Goal: Transaction & Acquisition: Download file/media

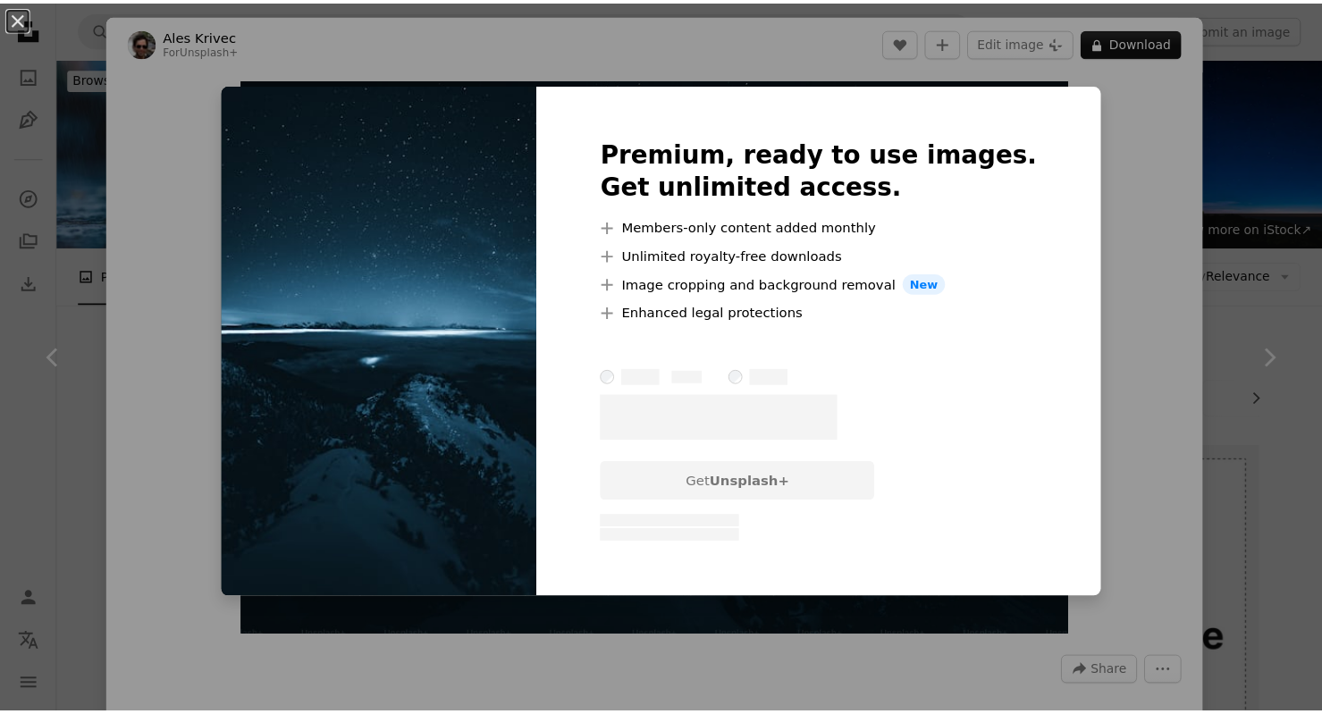
scroll to position [15126, 0]
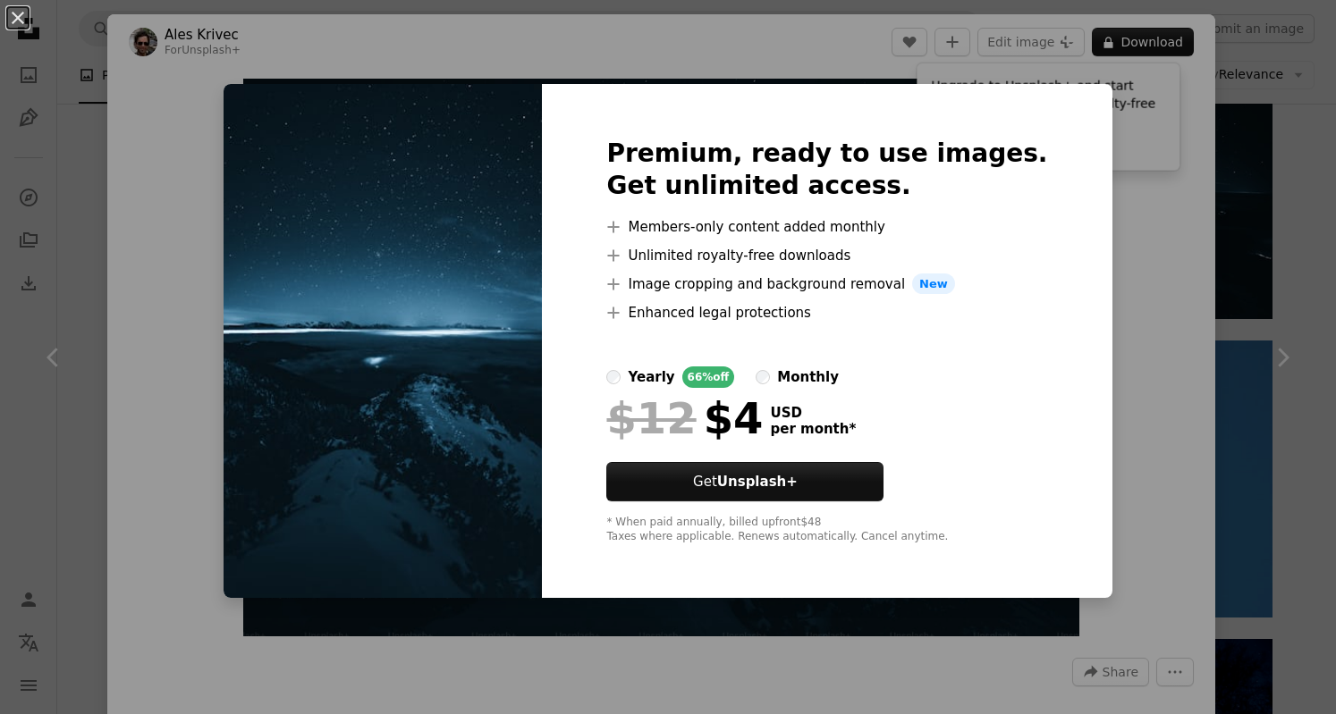
click at [459, 269] on img at bounding box center [383, 341] width 318 height 515
click at [25, 48] on div "An X shape Premium, ready to use images. Get unlimited access. A plus sign Memb…" at bounding box center [668, 357] width 1336 height 714
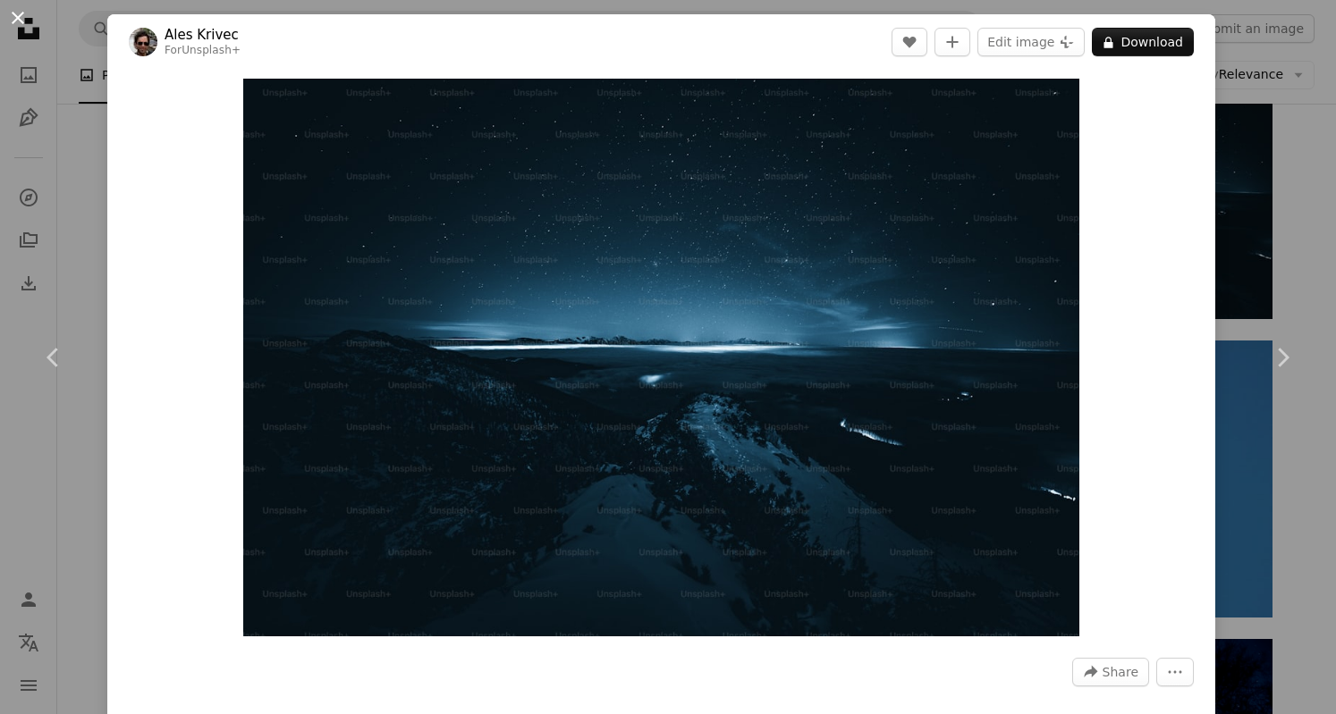
click at [16, 29] on button "An X shape" at bounding box center [17, 17] width 21 height 21
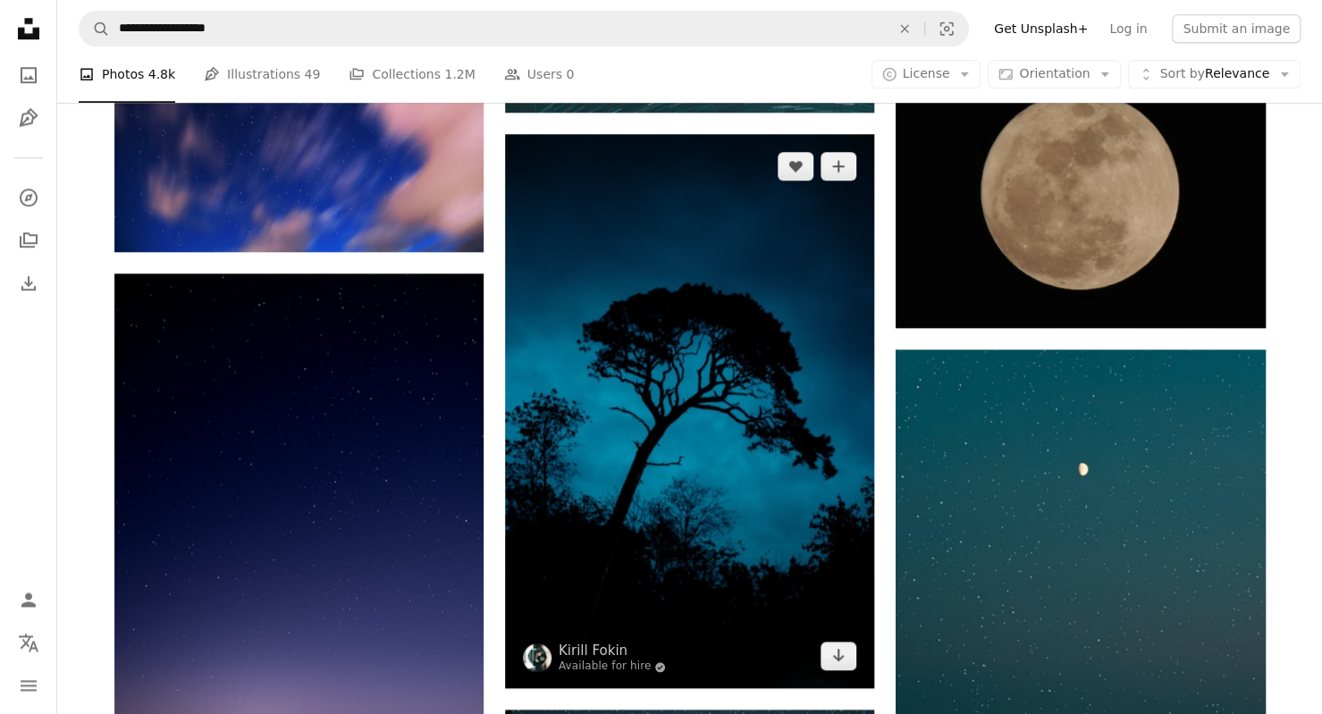
scroll to position [16841, 0]
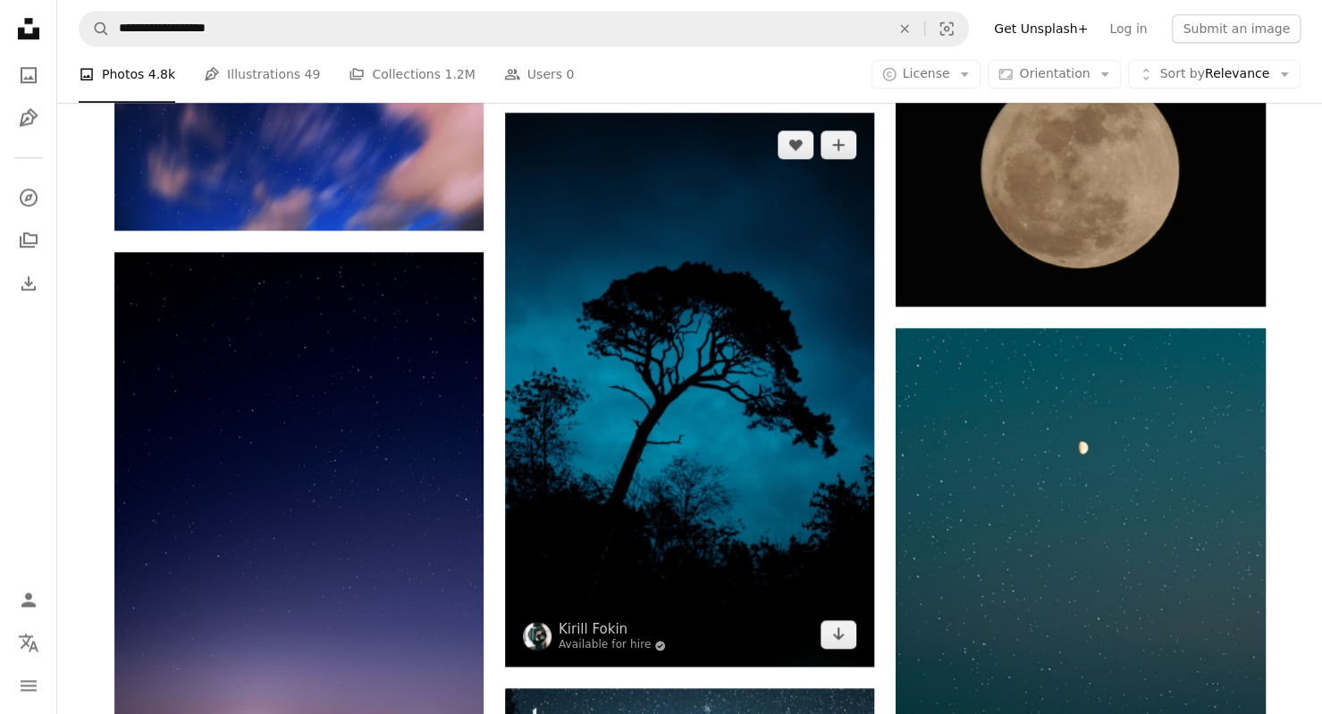
click at [840, 659] on img at bounding box center [689, 390] width 369 height 554
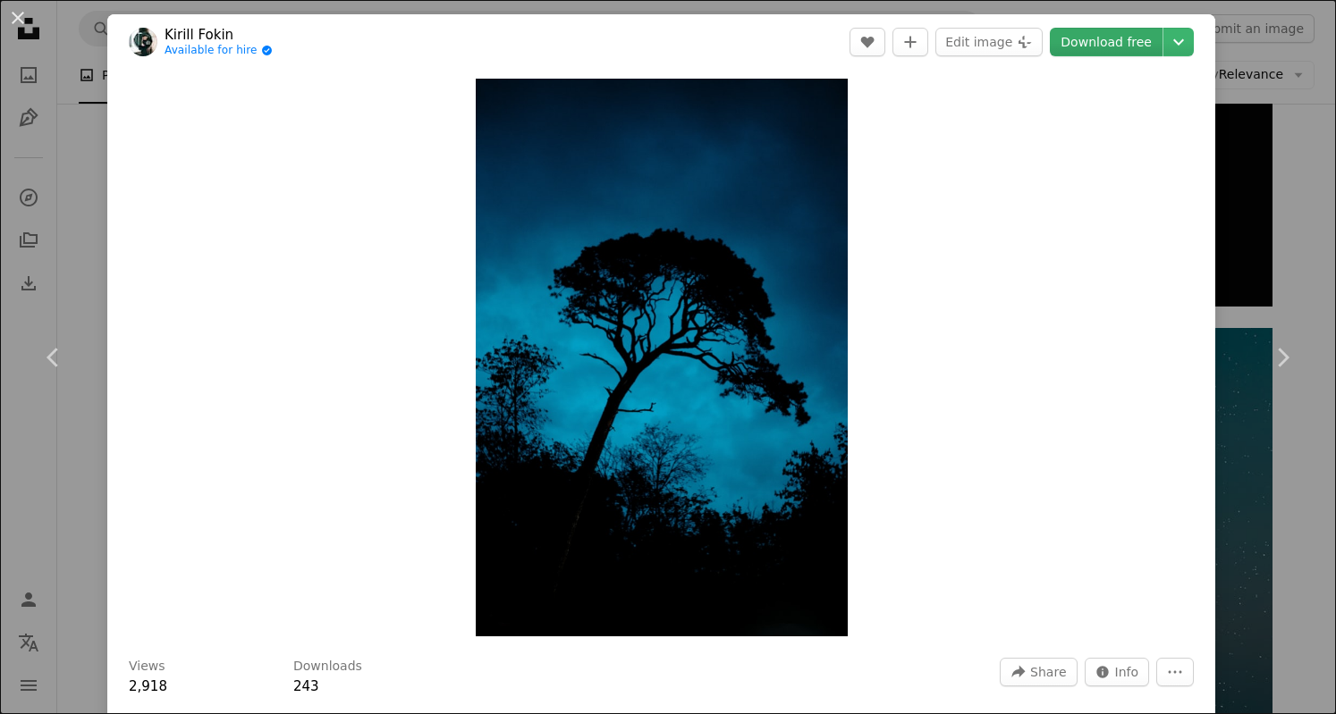
click at [1088, 53] on link "Download free" at bounding box center [1106, 42] width 113 height 29
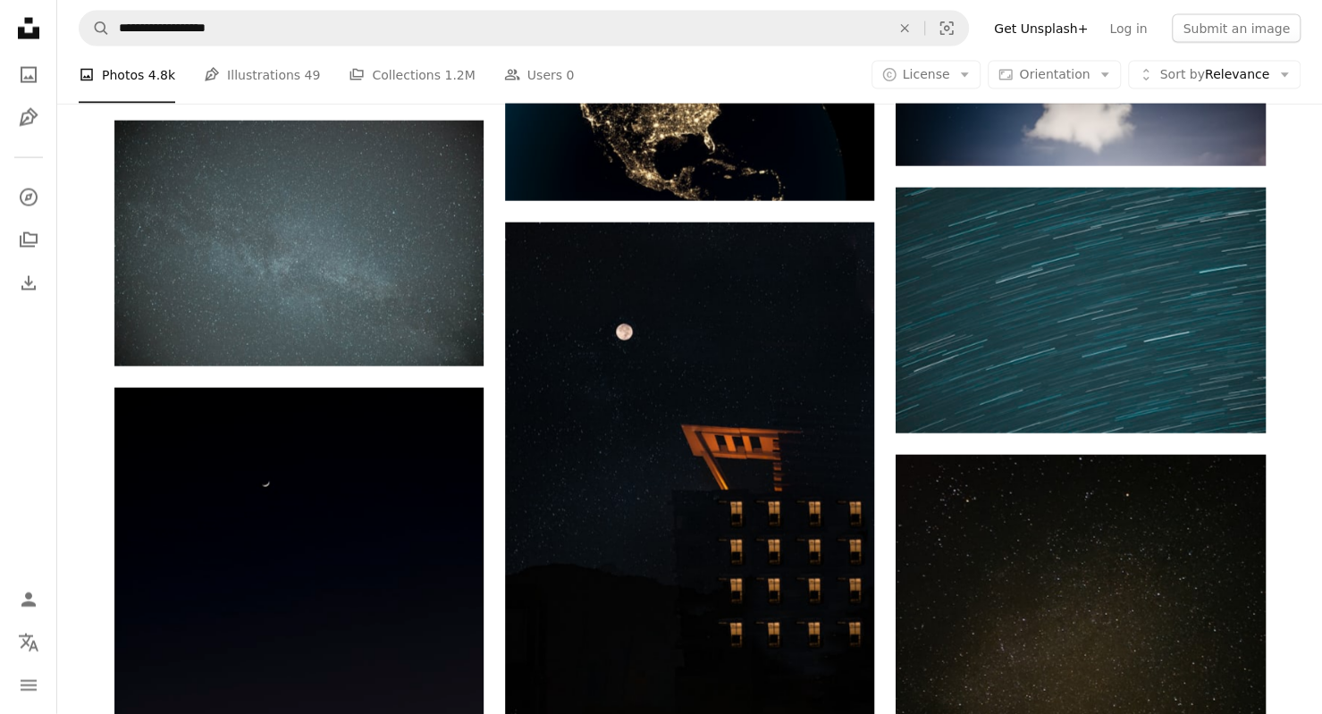
scroll to position [18717, 0]
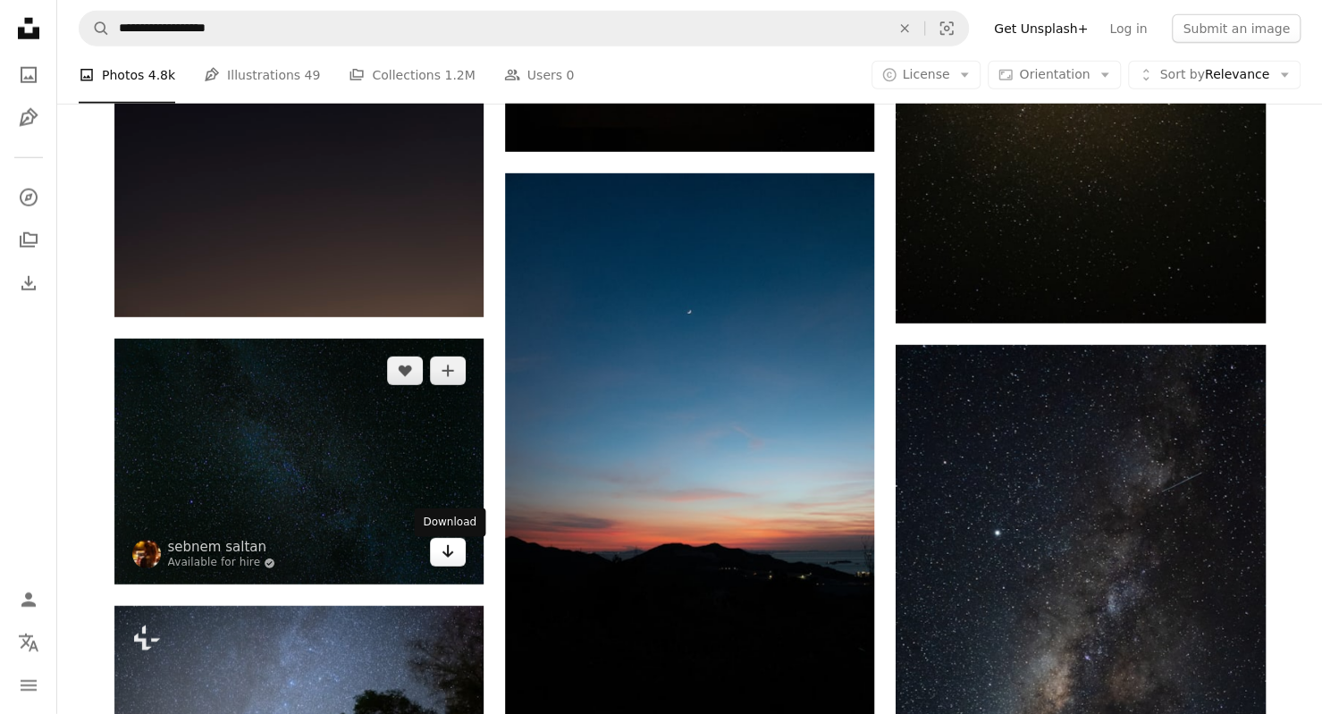
click at [453, 560] on icon "Arrow pointing down" at bounding box center [448, 551] width 14 height 21
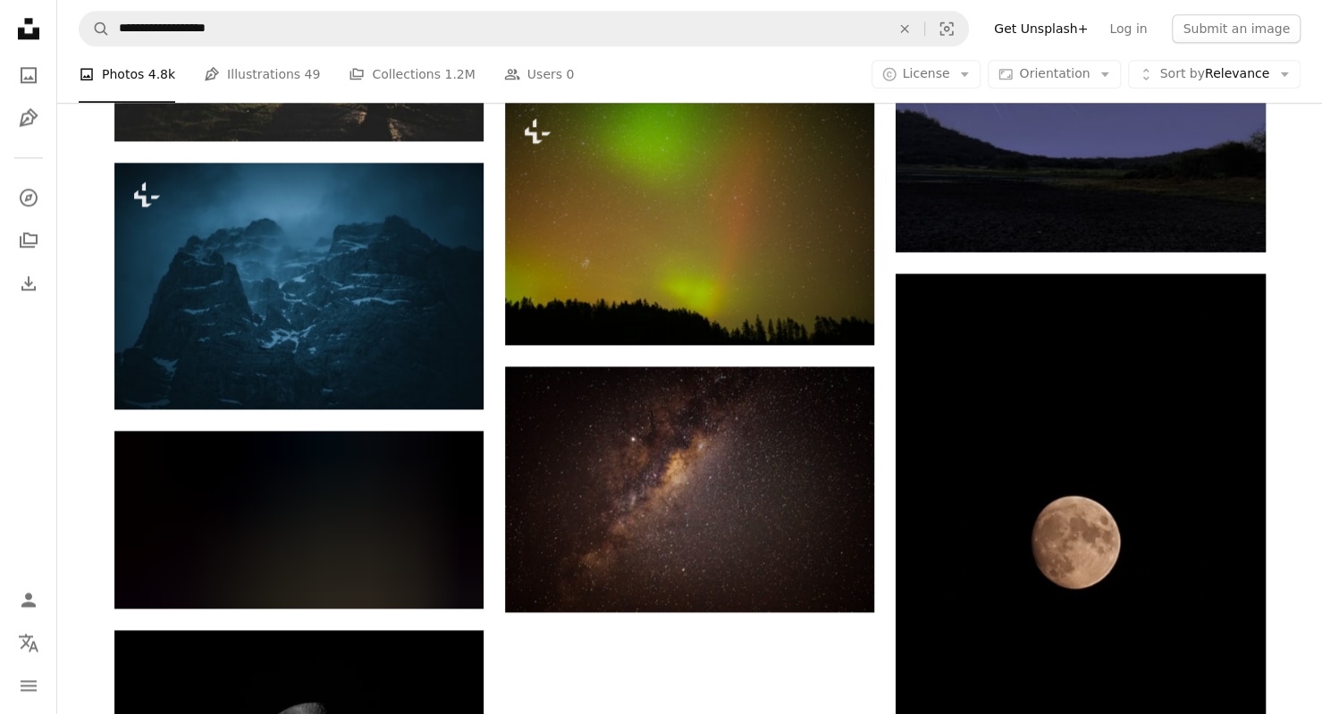
scroll to position [40249, 0]
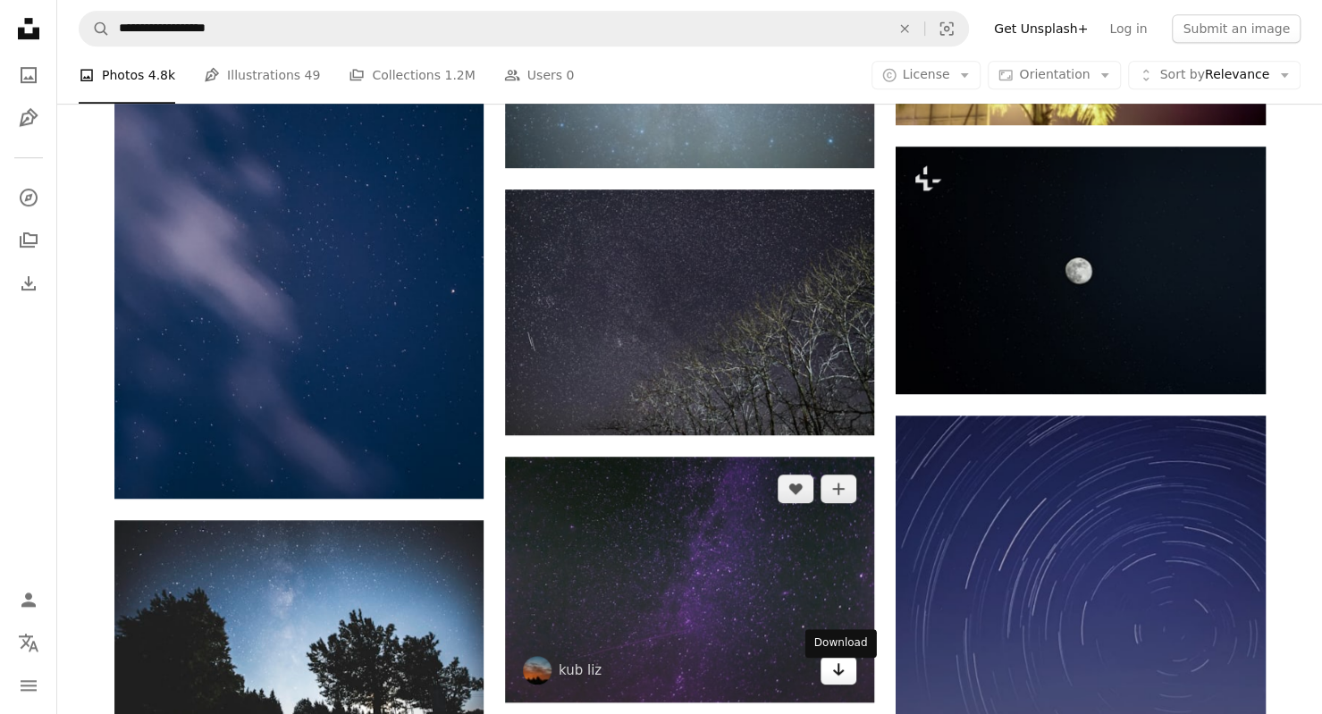
click at [848, 682] on link "Arrow pointing down" at bounding box center [839, 670] width 36 height 29
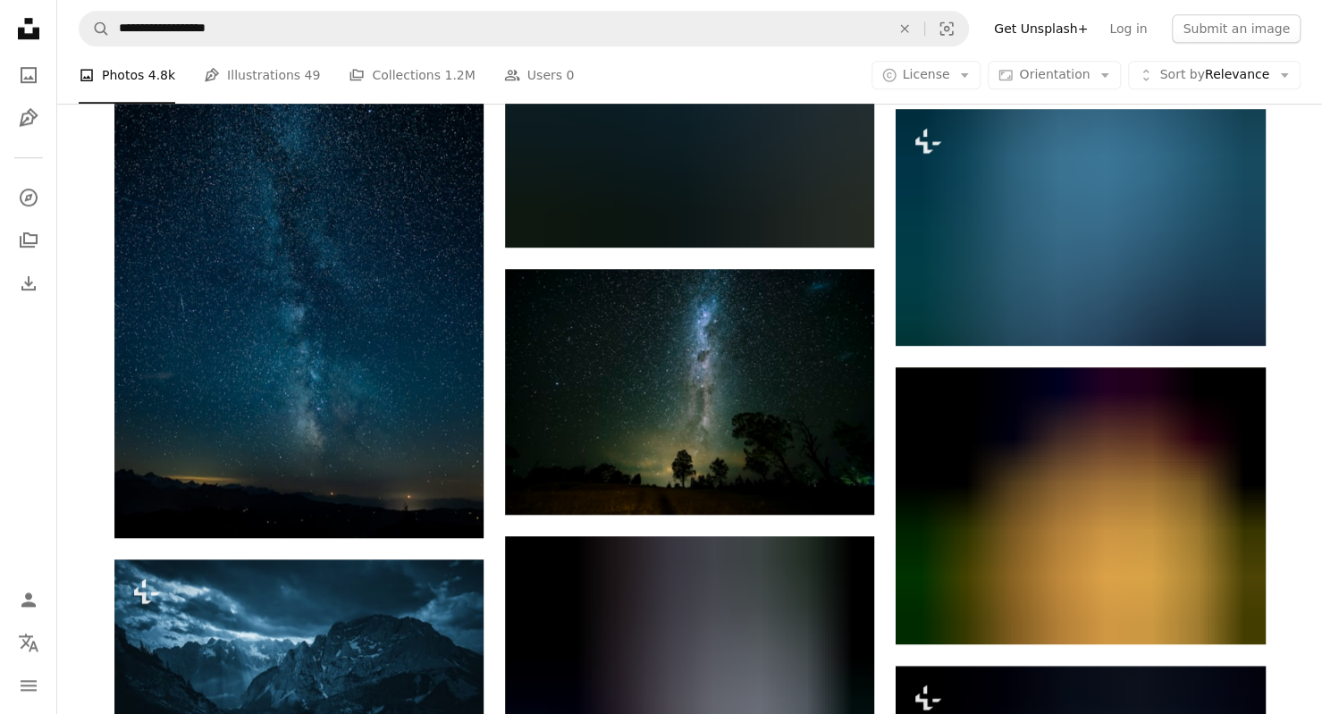
scroll to position [56800, 0]
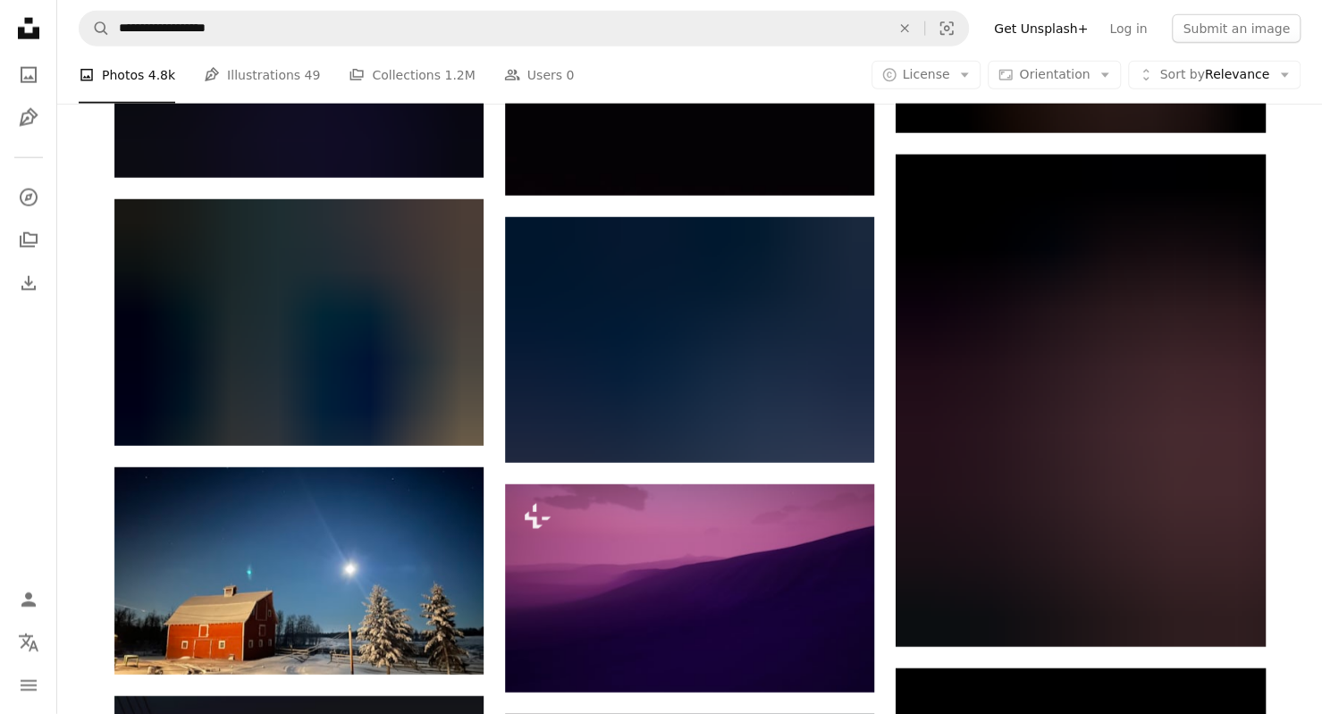
scroll to position [69974, 0]
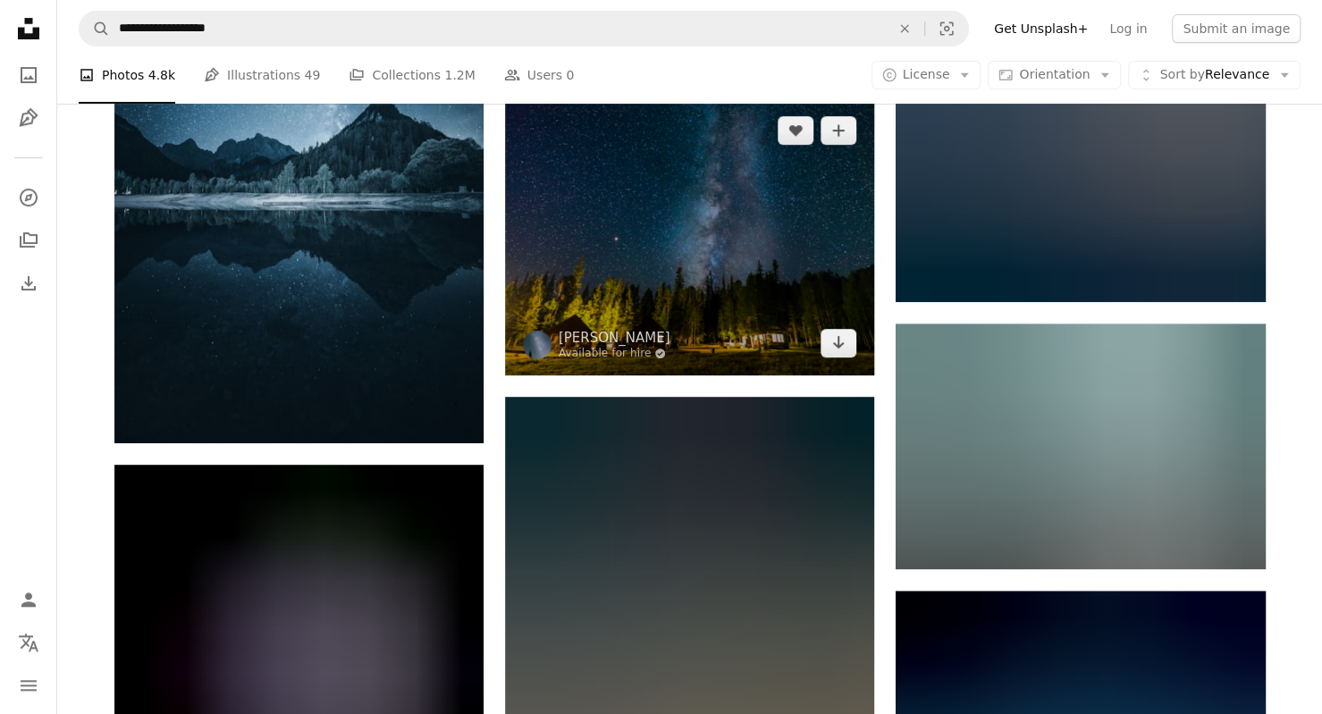
scroll to position [71743, 0]
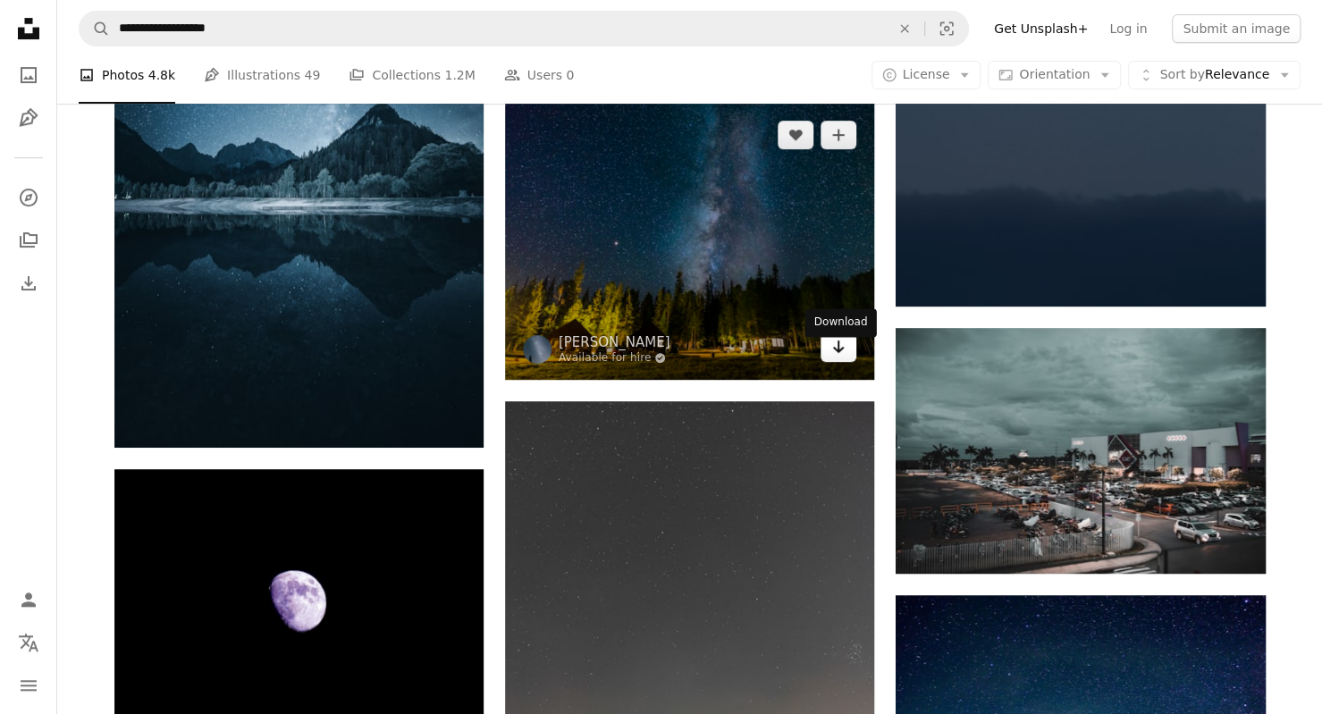
click at [838, 358] on icon "Arrow pointing down" at bounding box center [839, 346] width 14 height 21
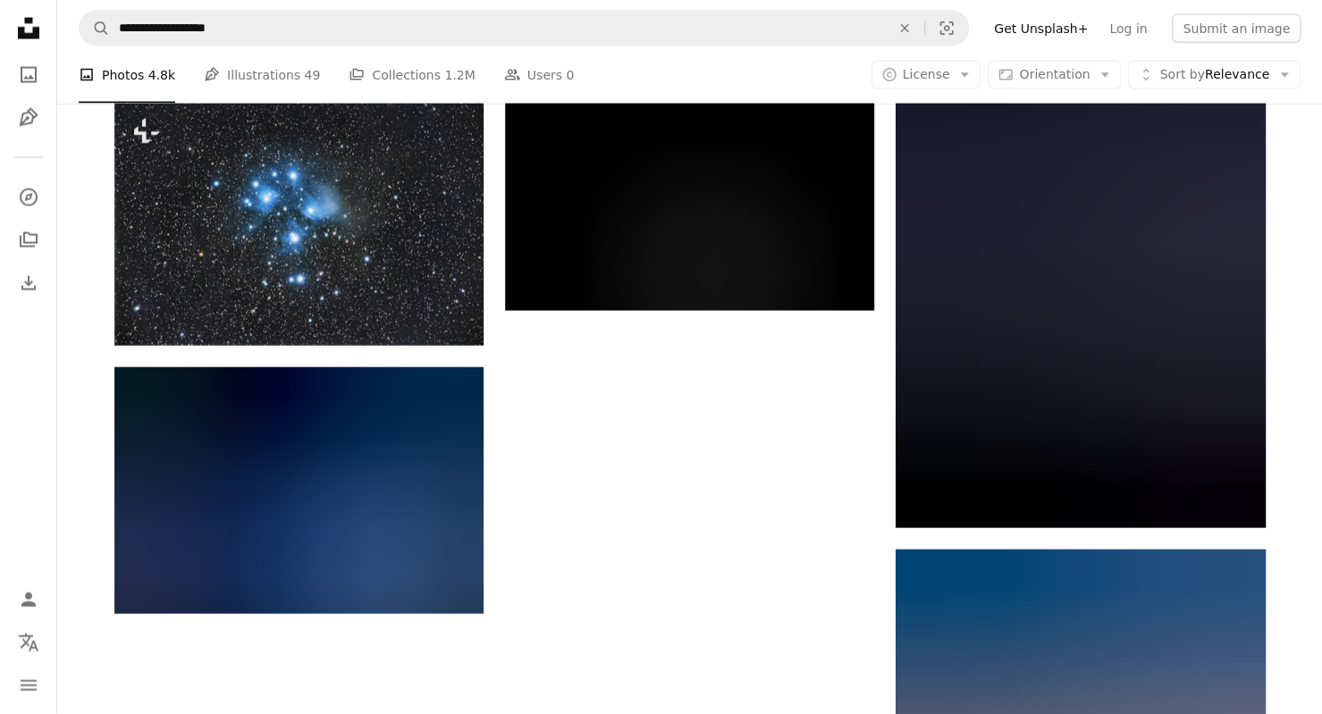
scroll to position [73619, 0]
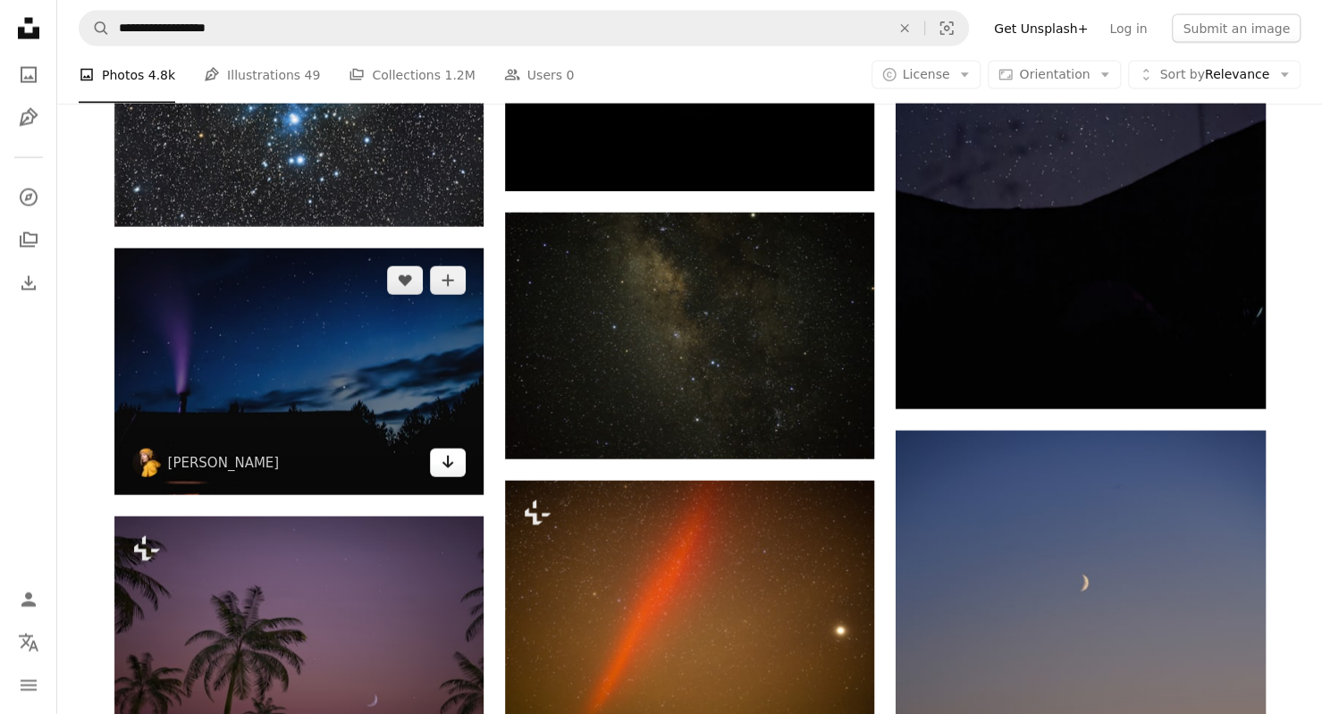
click at [453, 473] on icon "Arrow pointing down" at bounding box center [448, 462] width 14 height 21
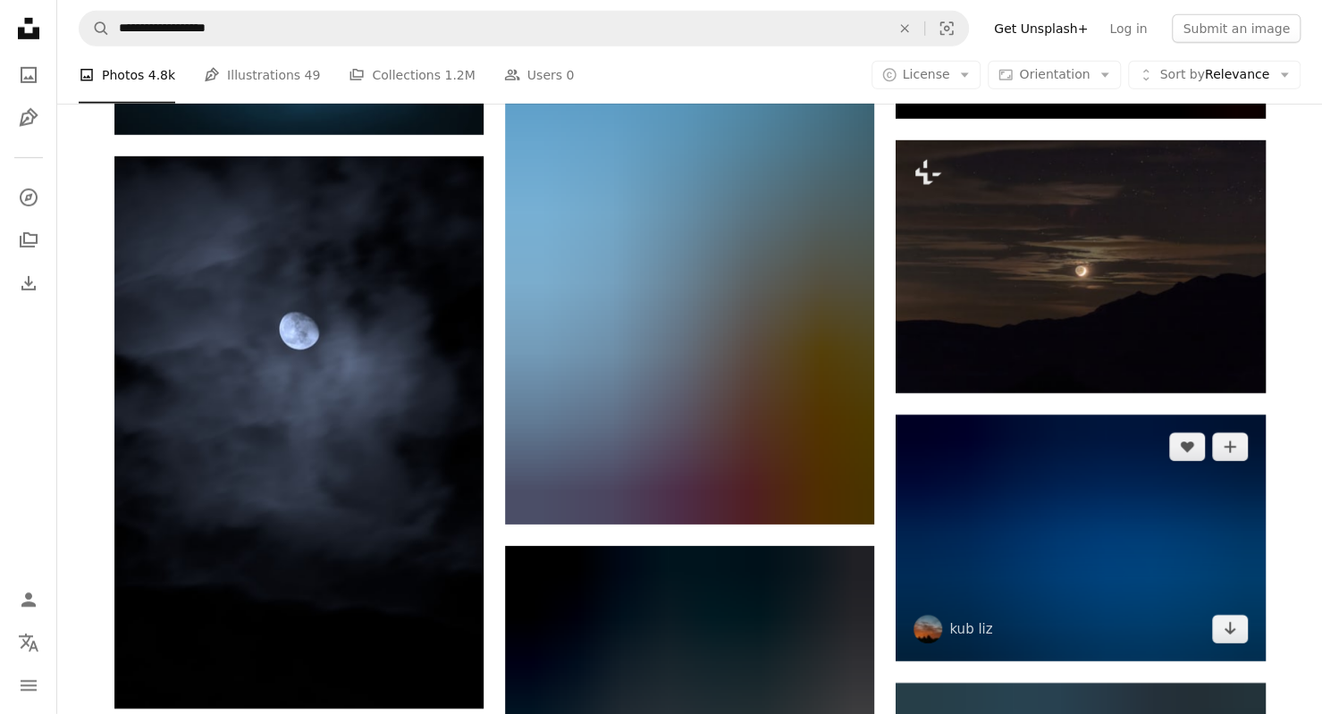
scroll to position [78728, 0]
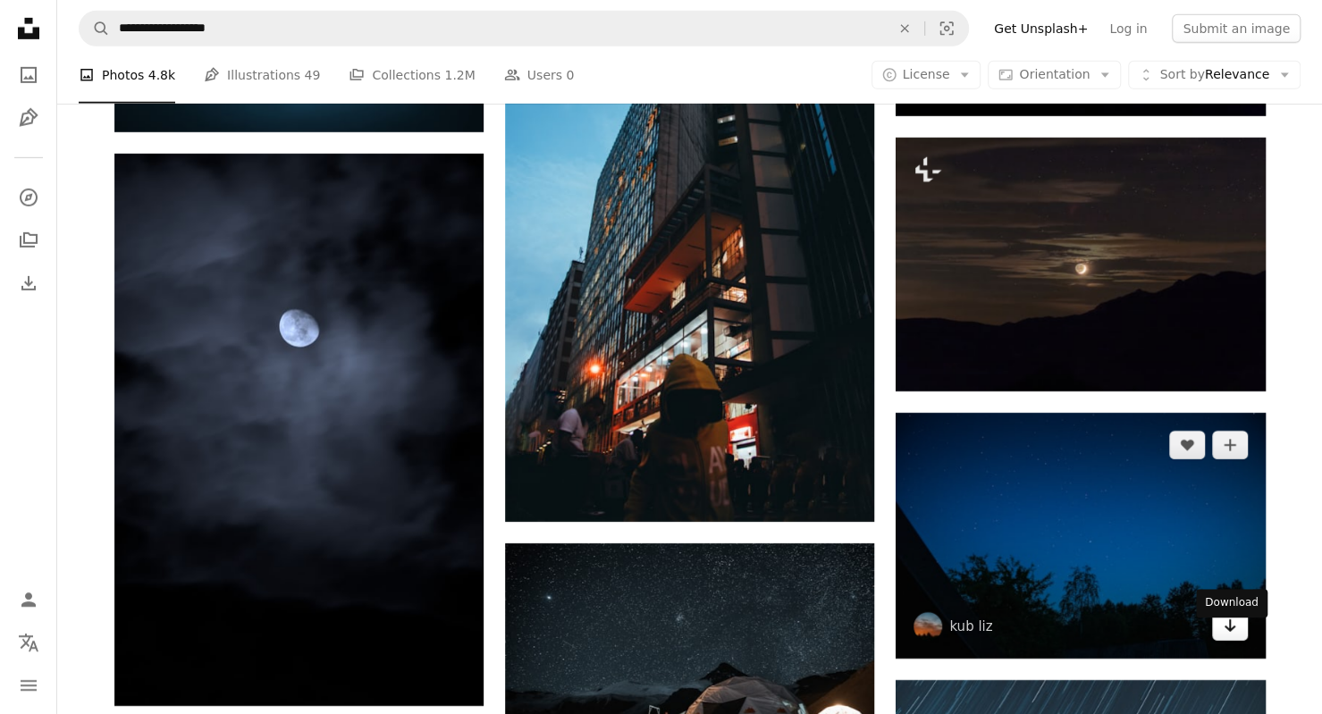
click at [1234, 637] on icon "Arrow pointing down" at bounding box center [1230, 625] width 14 height 21
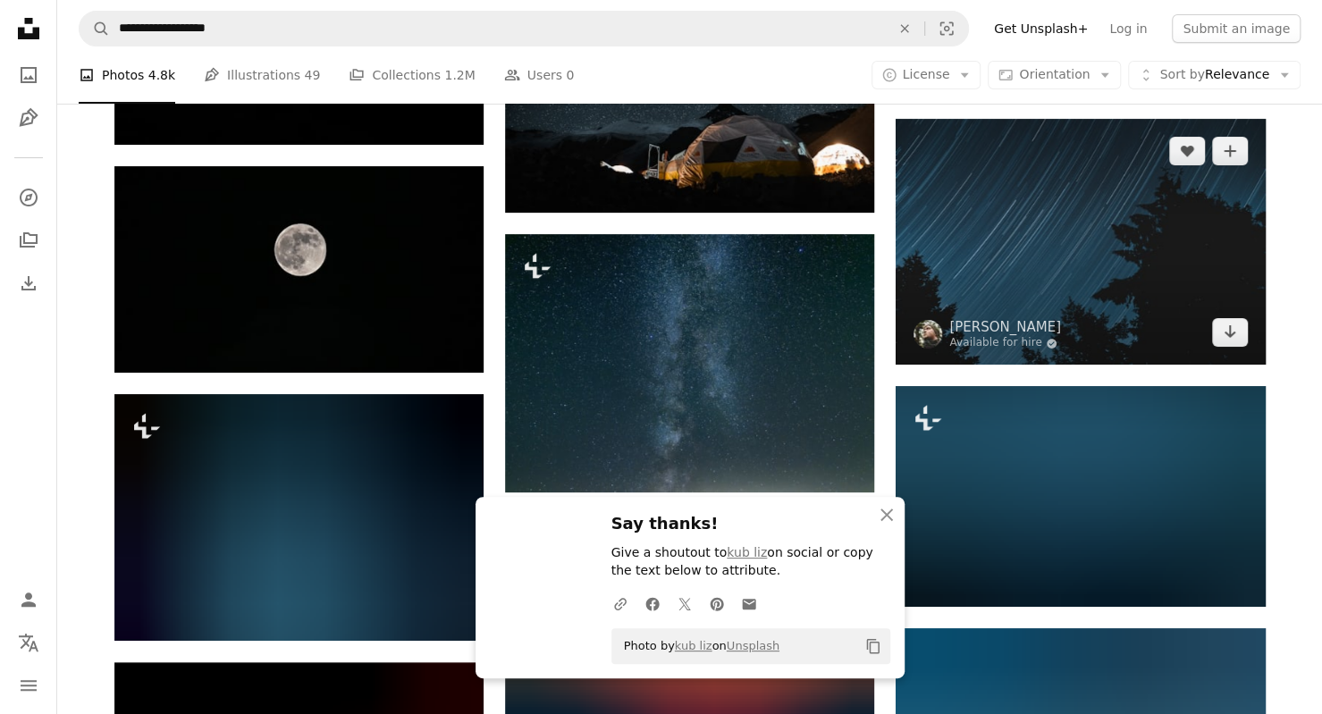
scroll to position [79288, 0]
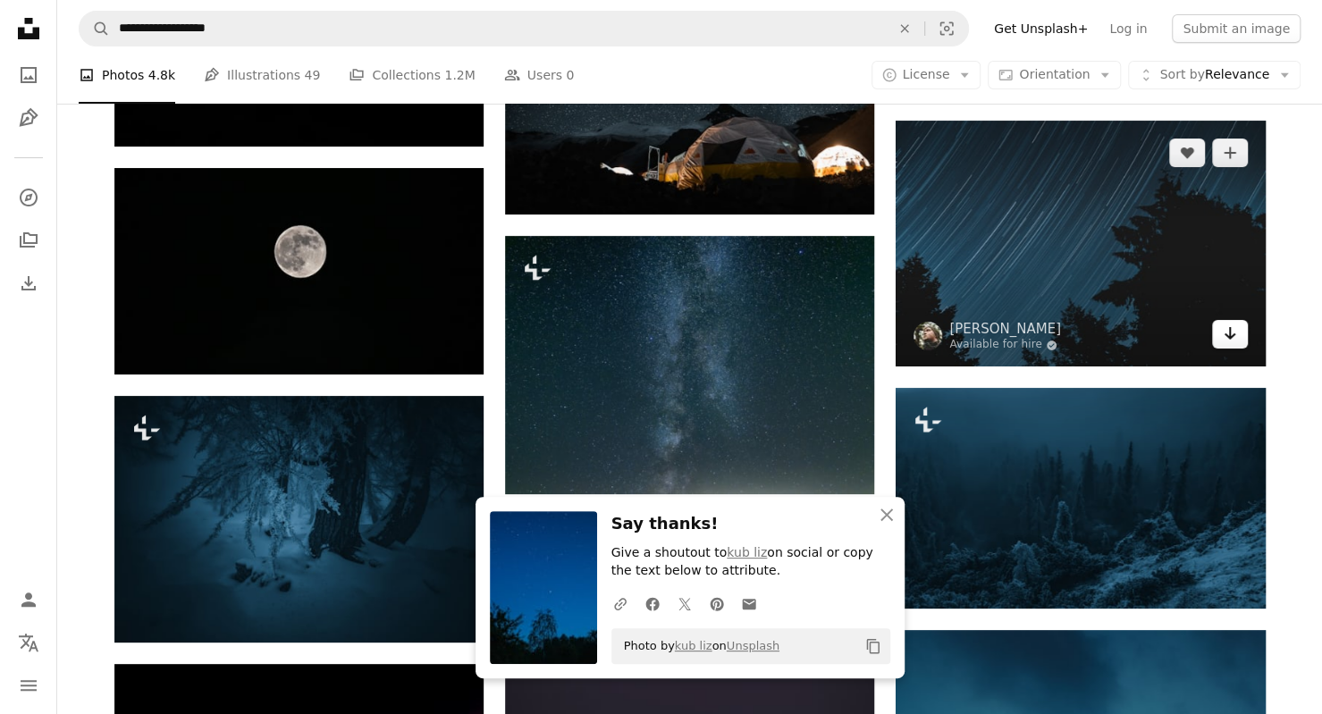
click at [1230, 344] on icon "Arrow pointing down" at bounding box center [1230, 333] width 14 height 21
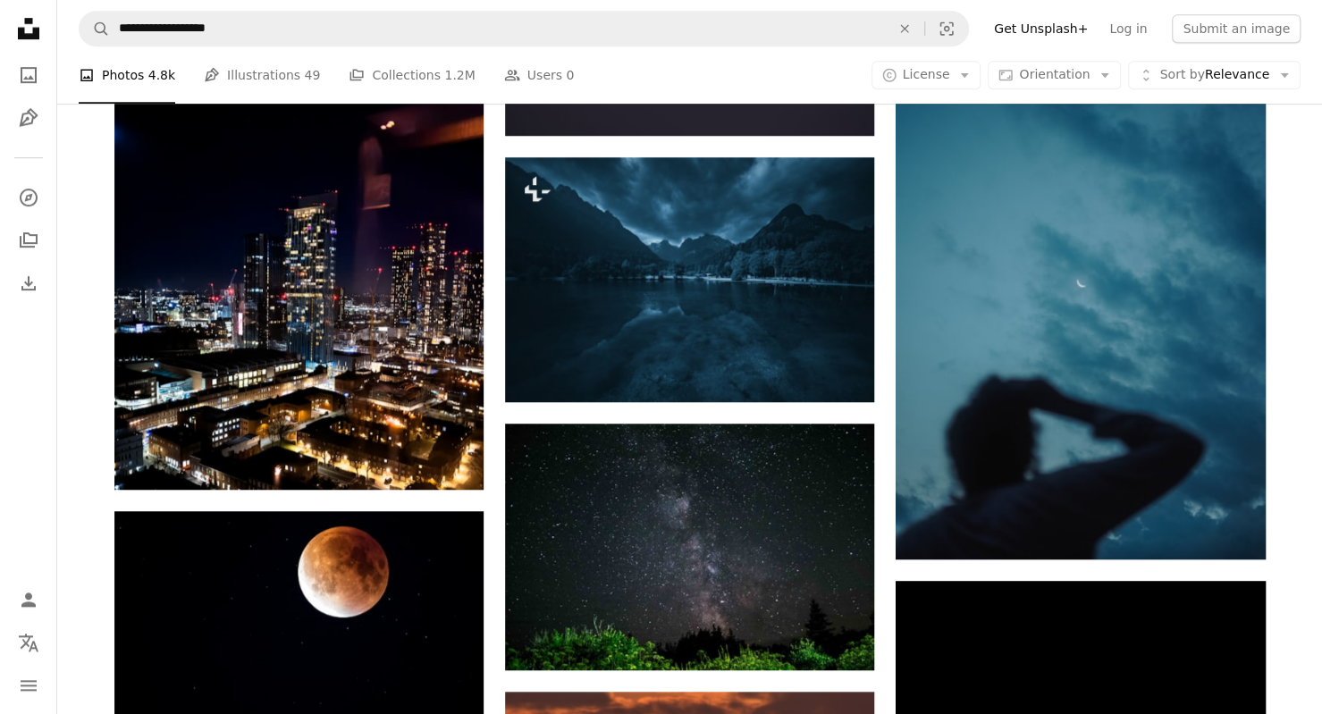
scroll to position [80538, 0]
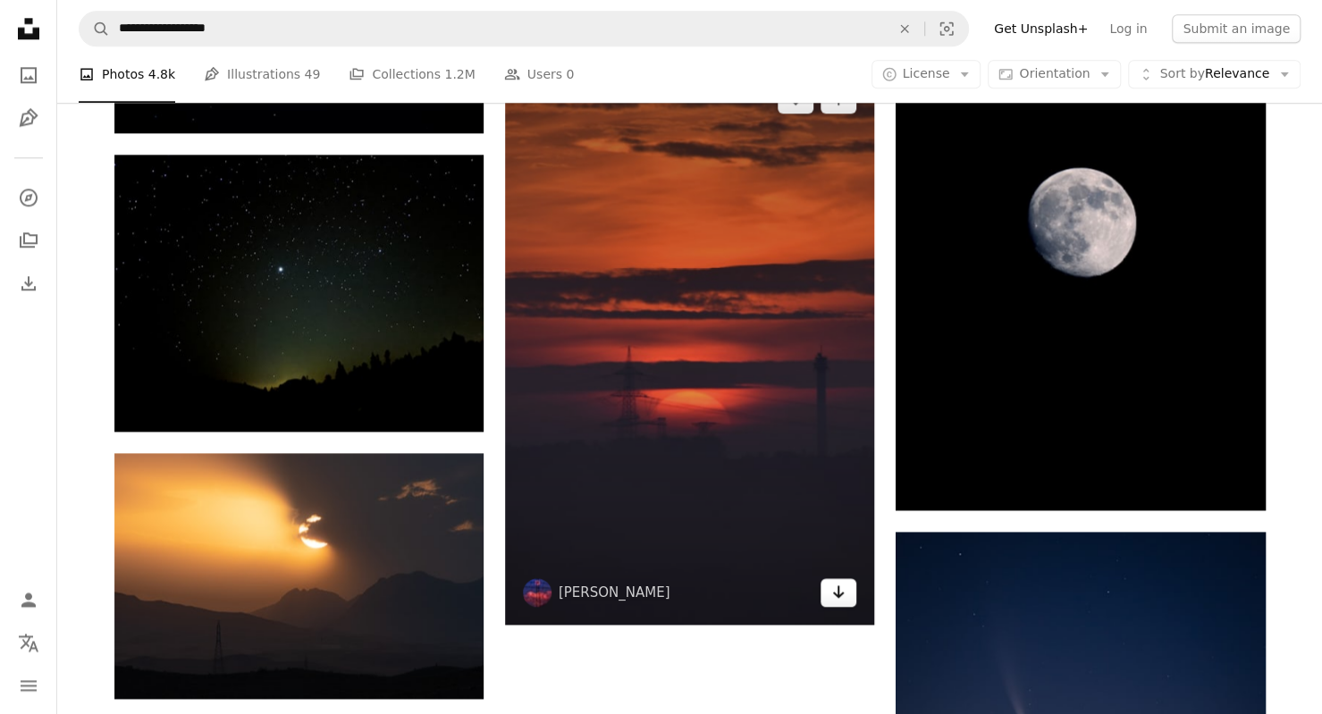
click at [837, 607] on link "Arrow pointing down" at bounding box center [839, 593] width 36 height 29
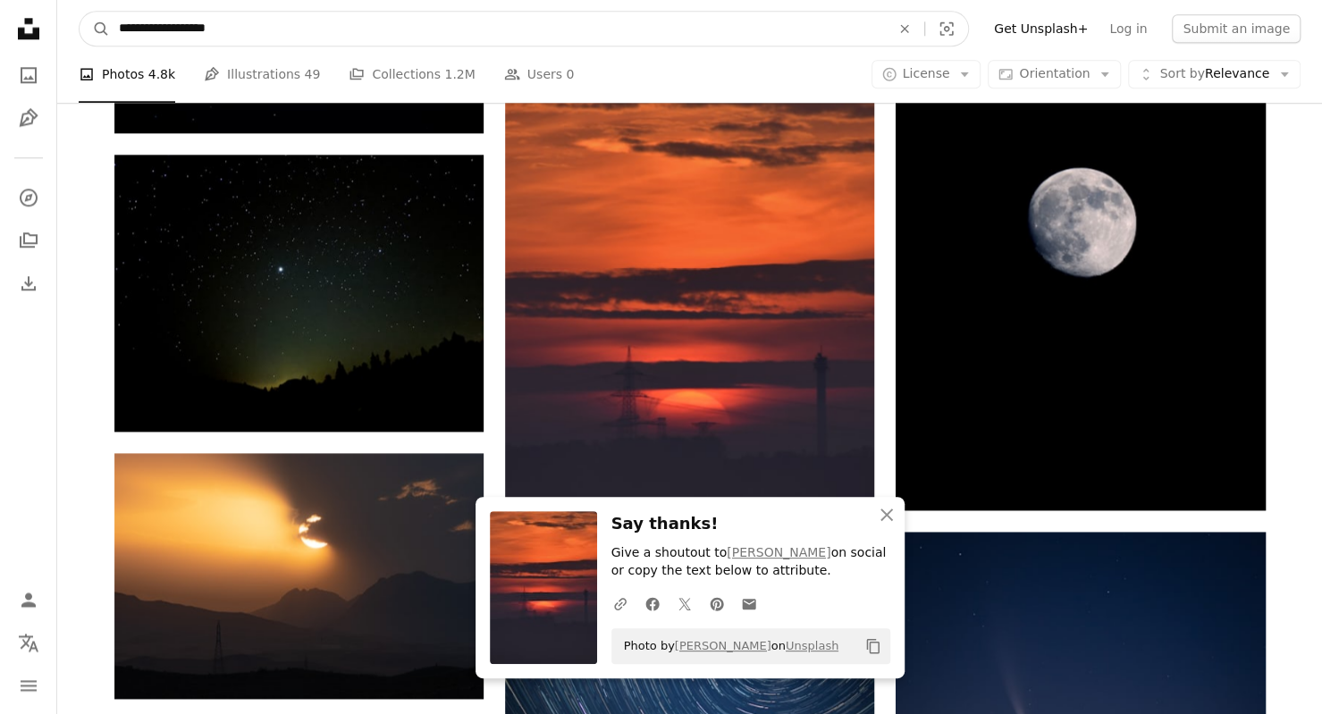
drag, startPoint x: 170, startPoint y: 26, endPoint x: 39, endPoint y: 38, distance: 131.1
type input "**********"
click at [80, 12] on button "A magnifying glass" at bounding box center [95, 29] width 30 height 34
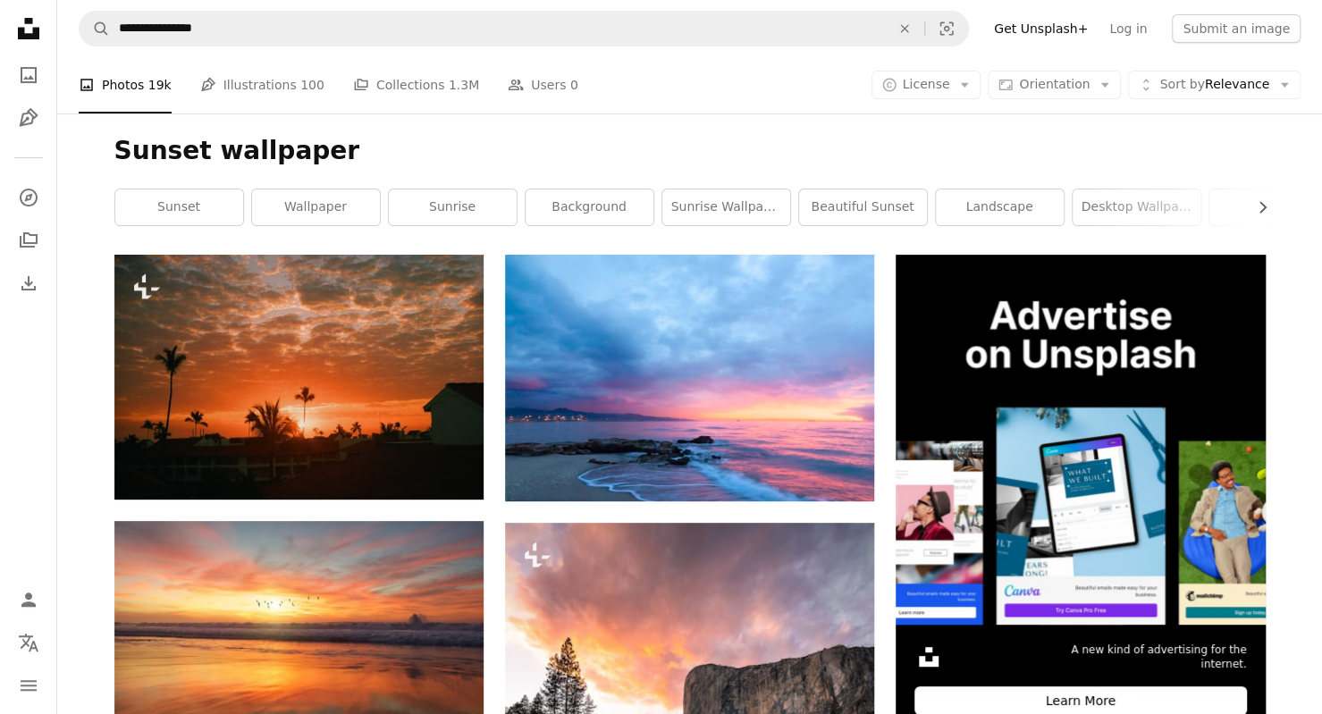
scroll to position [661, 0]
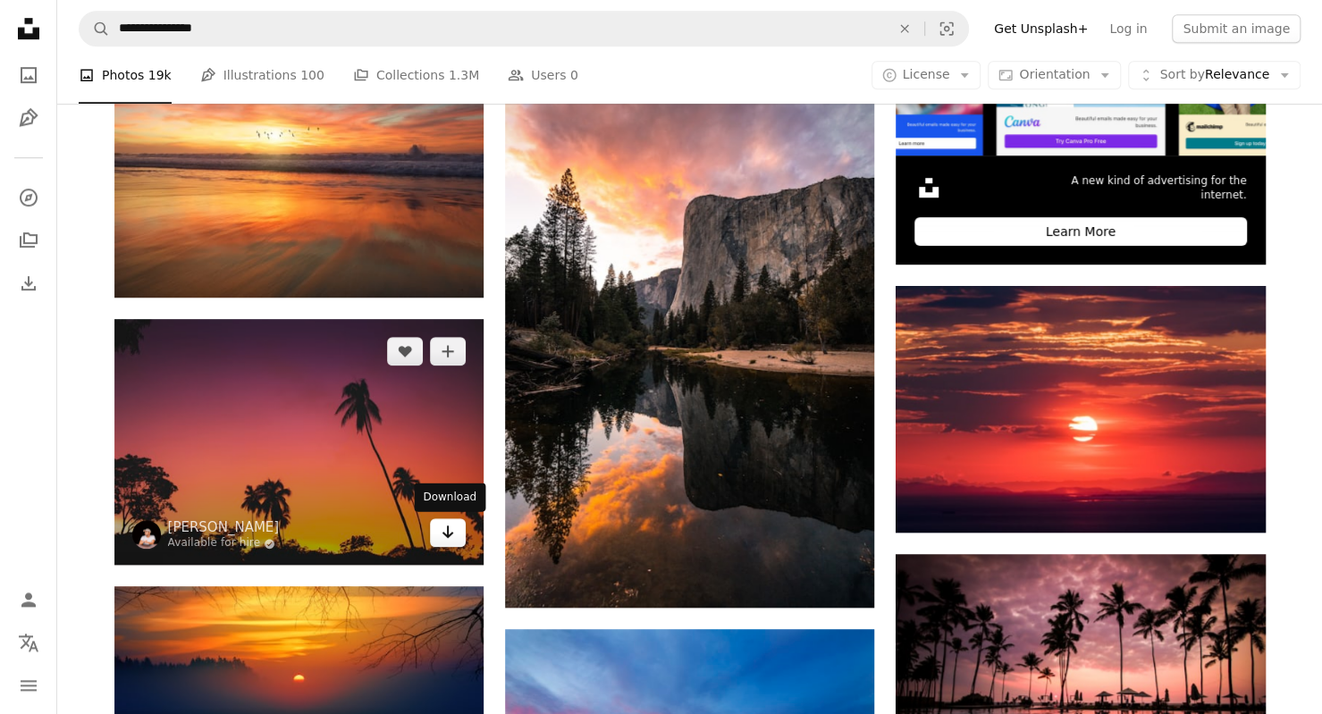
click at [442, 539] on icon "Arrow pointing down" at bounding box center [448, 531] width 14 height 21
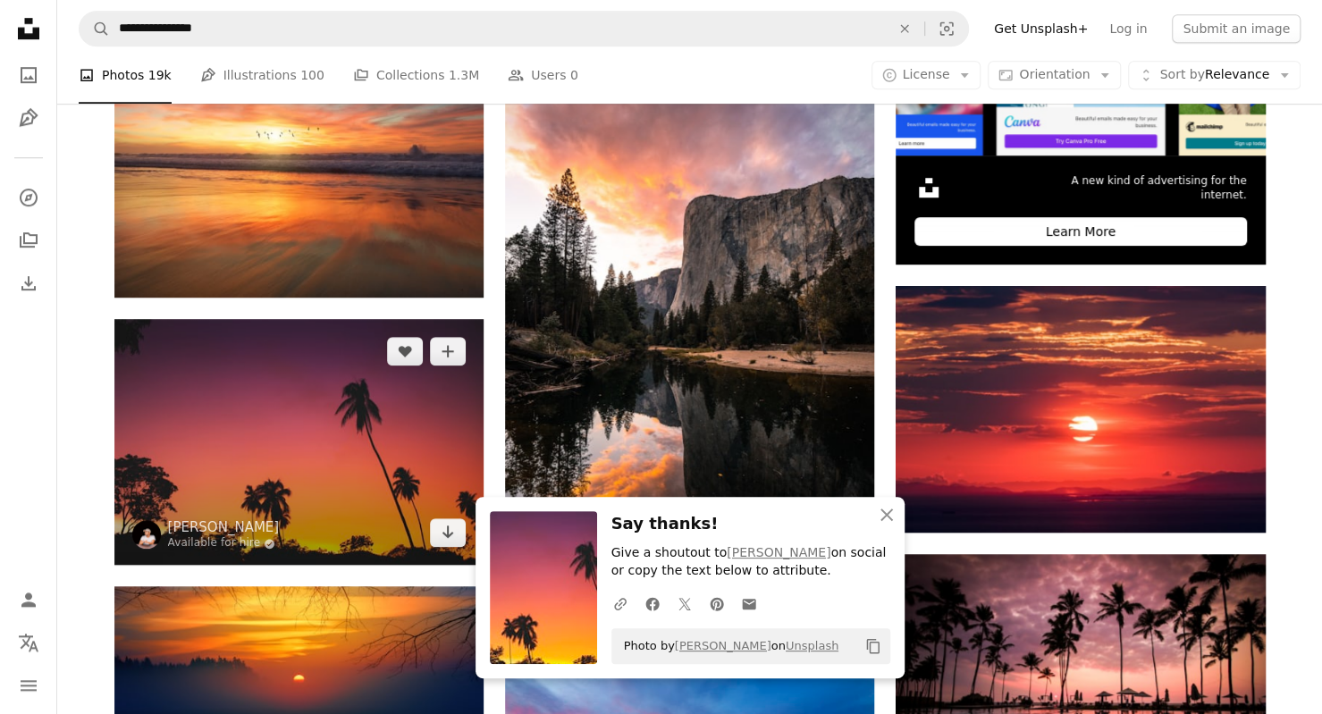
scroll to position [1286, 0]
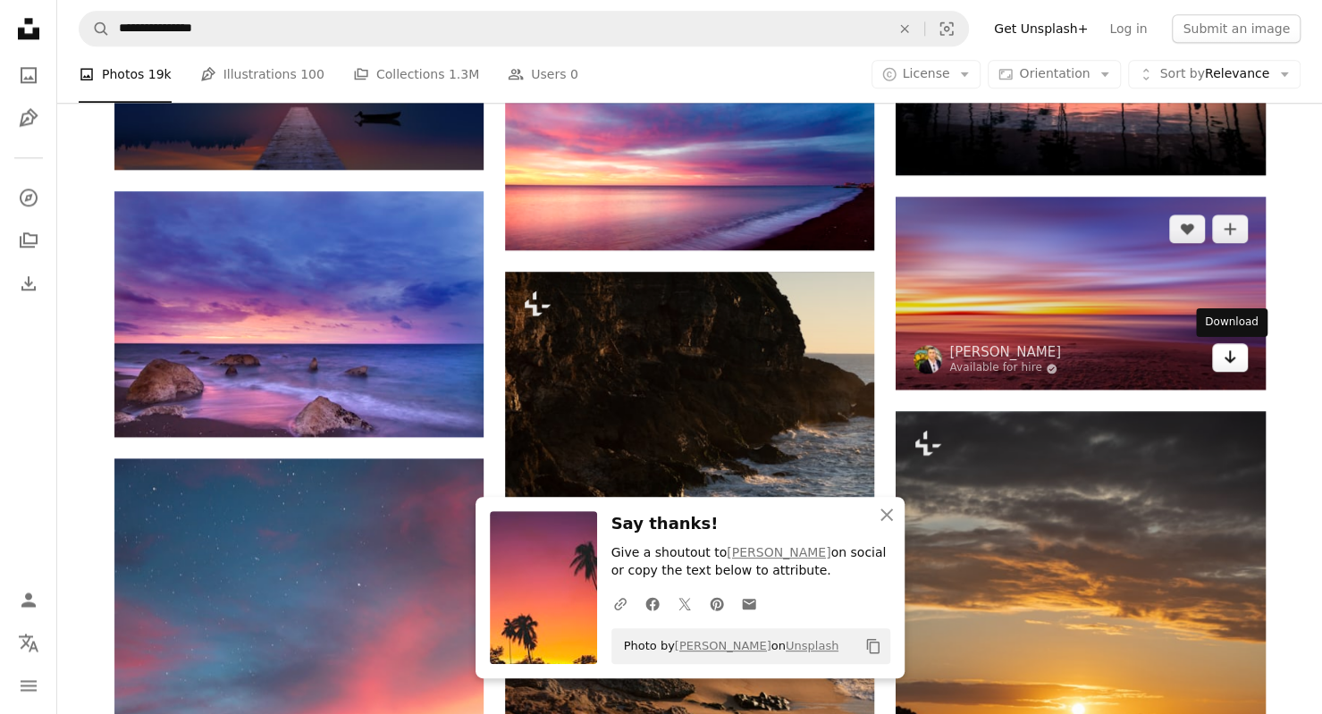
click at [1227, 362] on icon "Arrow pointing down" at bounding box center [1230, 356] width 14 height 21
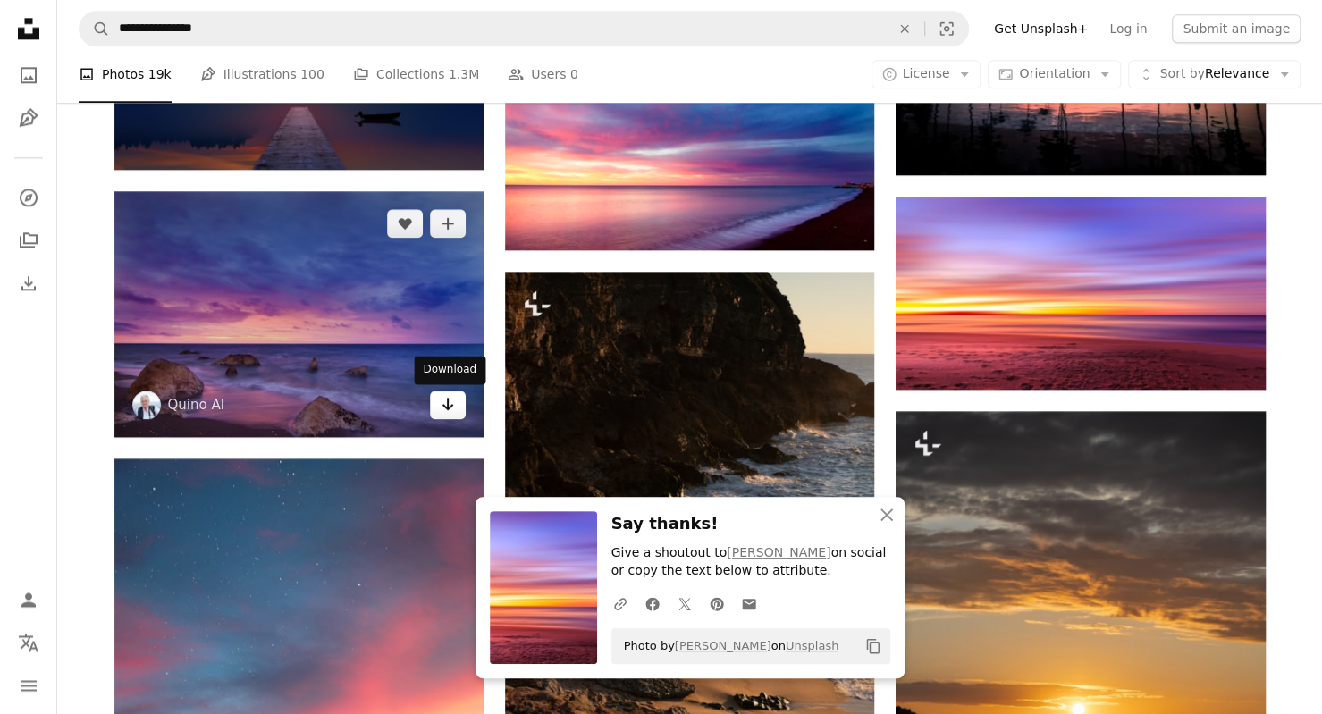
click at [449, 405] on icon "Arrow pointing down" at bounding box center [448, 403] width 14 height 21
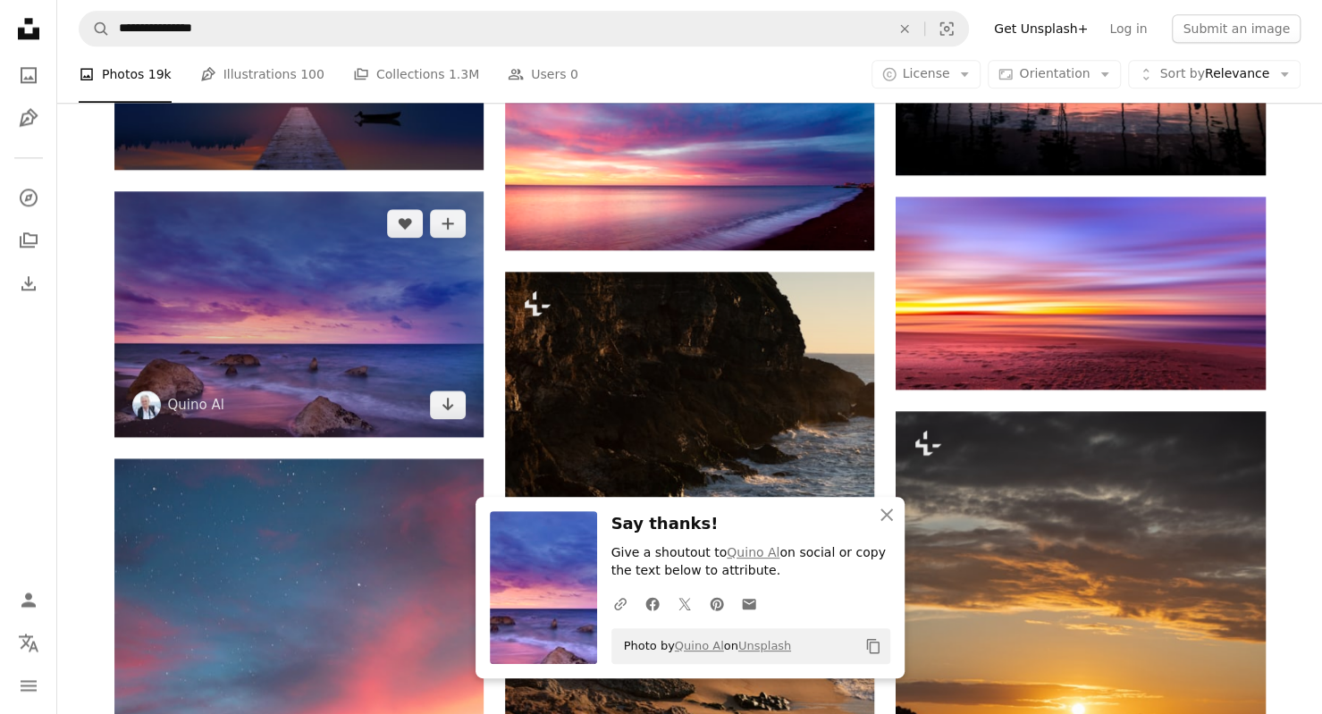
scroll to position [1912, 0]
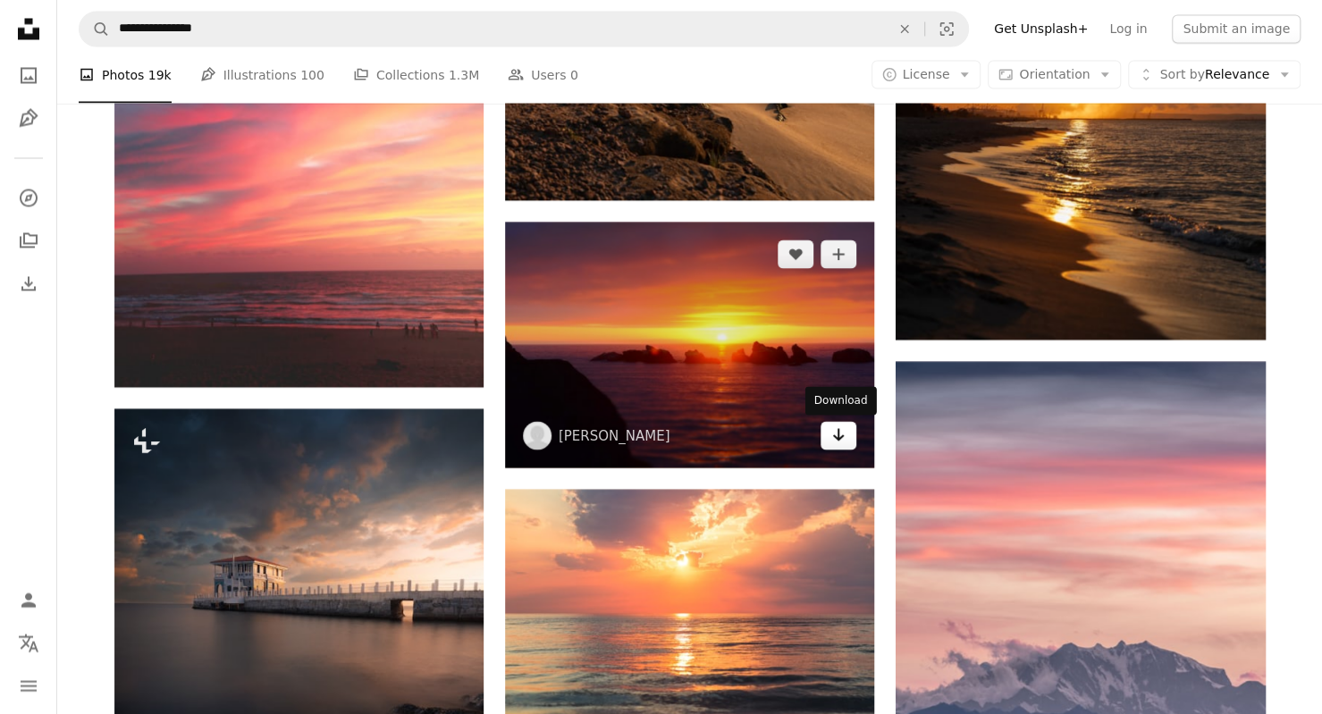
click at [844, 439] on icon "Arrow pointing down" at bounding box center [839, 434] width 14 height 21
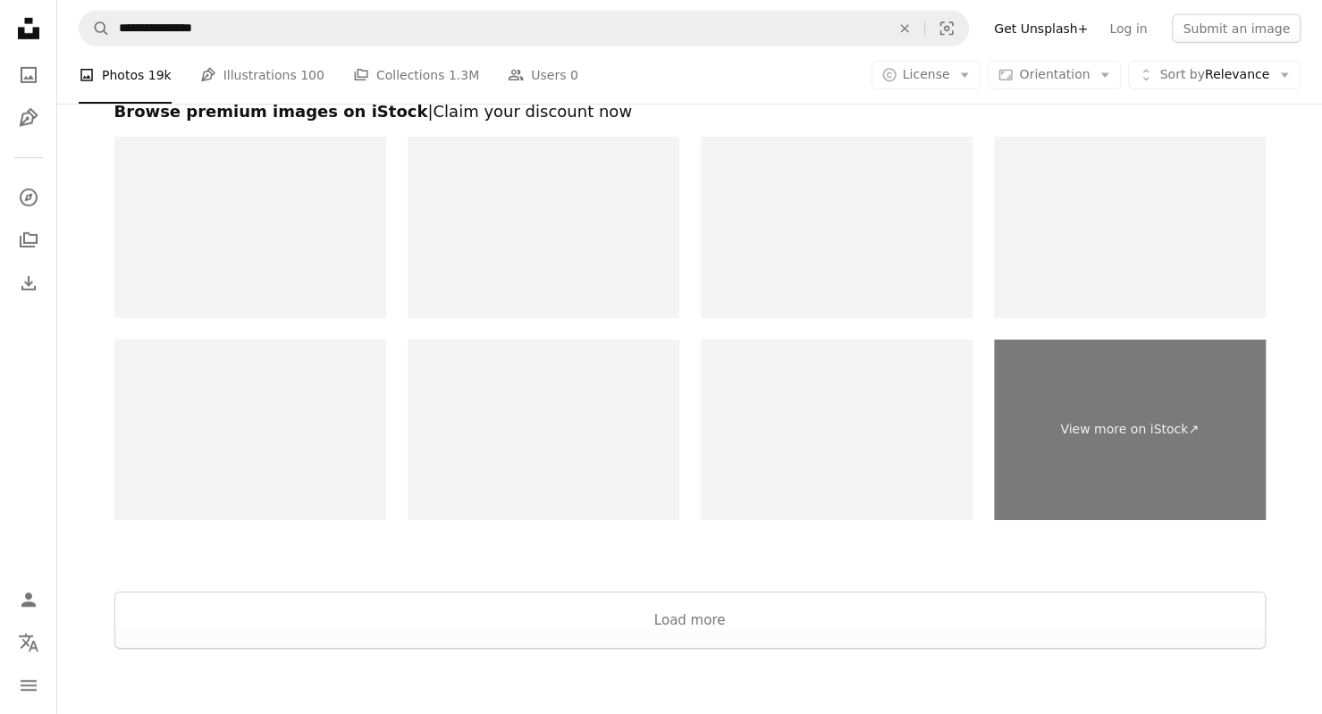
scroll to position [3401, 0]
